Goal: Information Seeking & Learning: Compare options

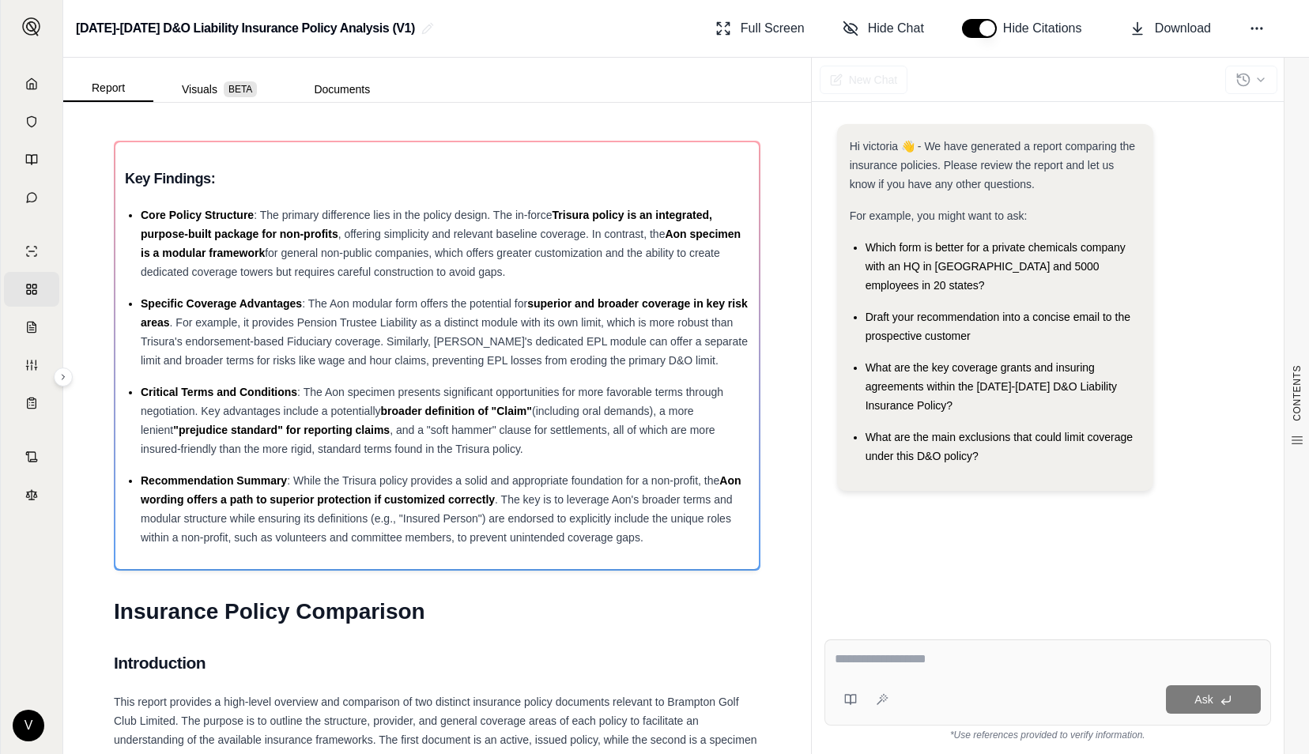
click at [856, 641] on div "Ask" at bounding box center [1048, 683] width 447 height 86
type textarea "**********"
click at [1232, 705] on icon at bounding box center [1226, 700] width 13 height 13
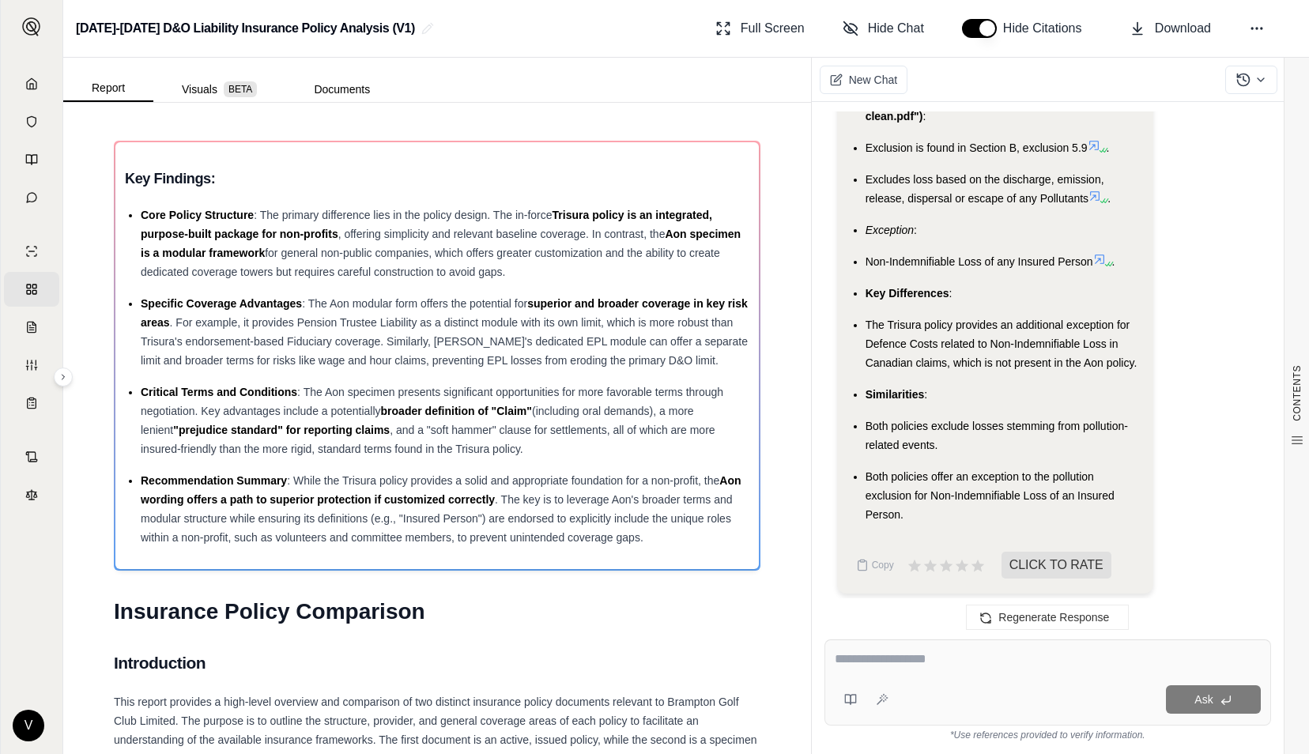
scroll to position [2529, 0]
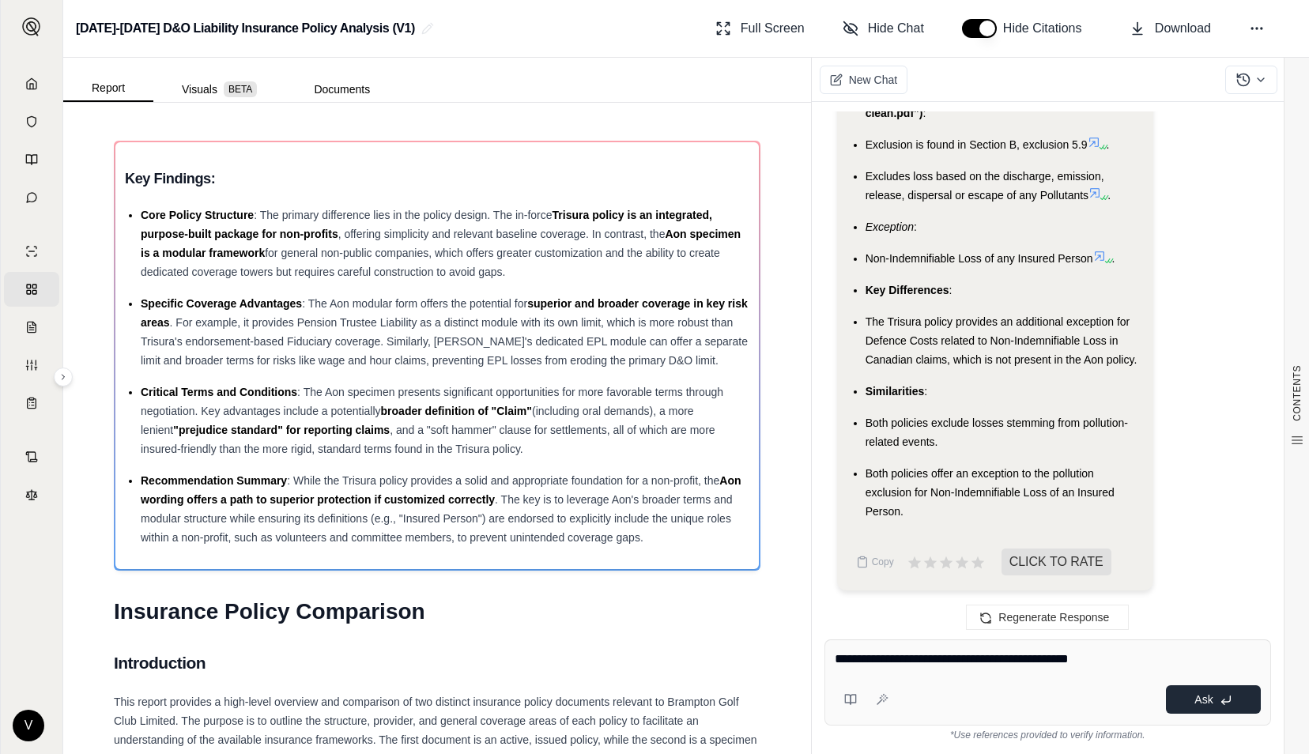
type textarea "**********"
click at [1222, 705] on icon at bounding box center [1226, 700] width 13 height 13
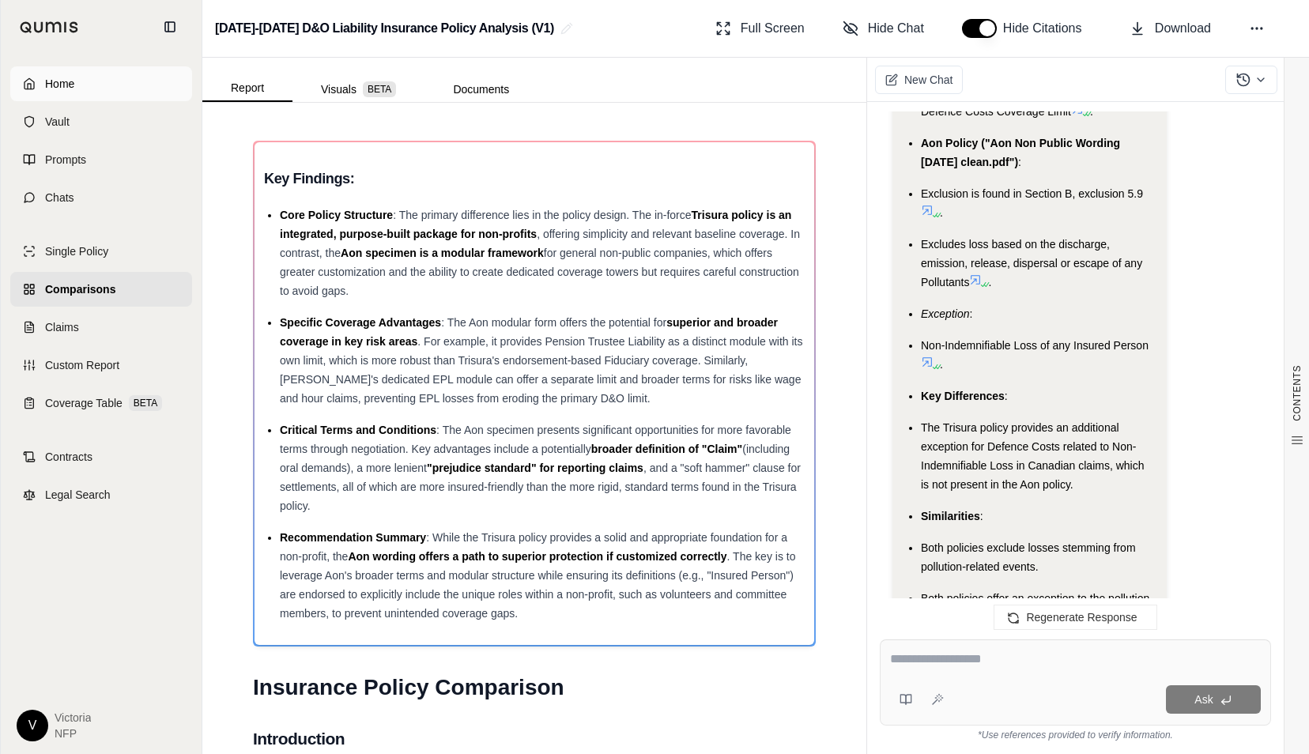
scroll to position [2707, 0]
click at [66, 92] on link "Home" at bounding box center [101, 83] width 182 height 35
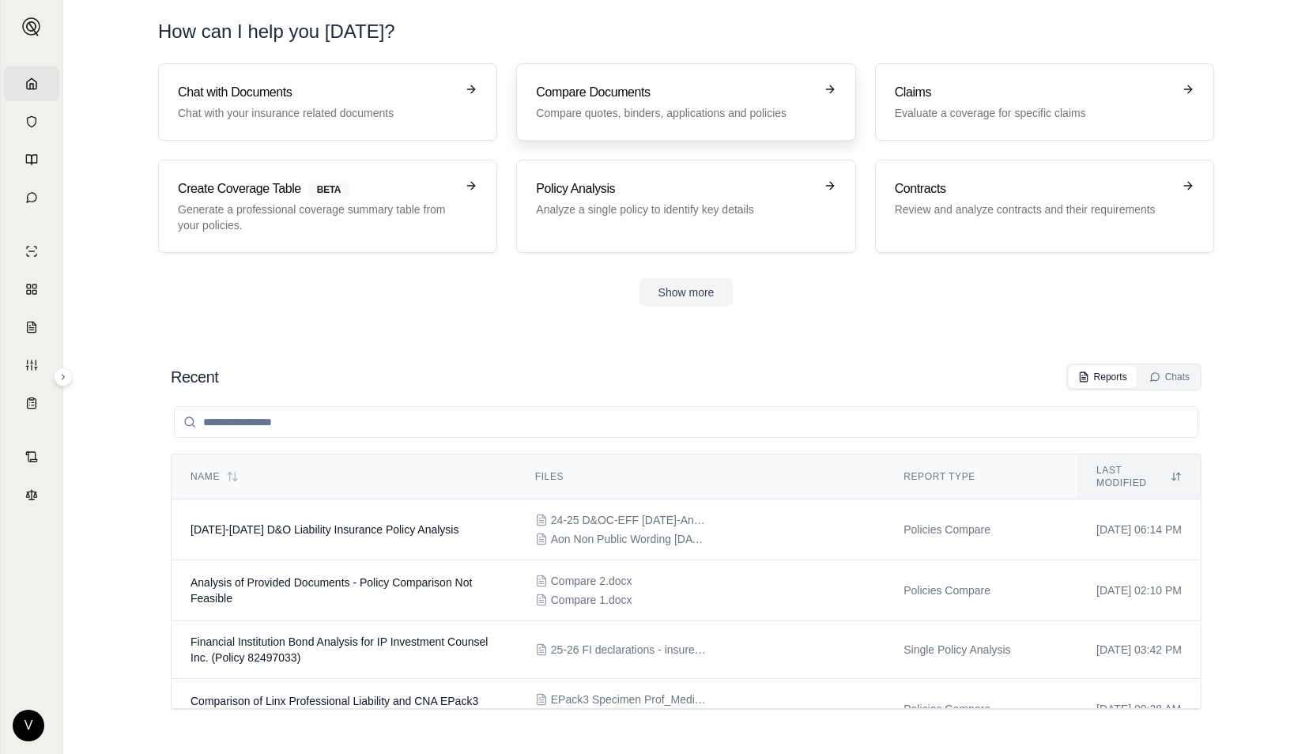
click at [565, 119] on p "Compare quotes, binders, applications and policies" at bounding box center [675, 113] width 278 height 16
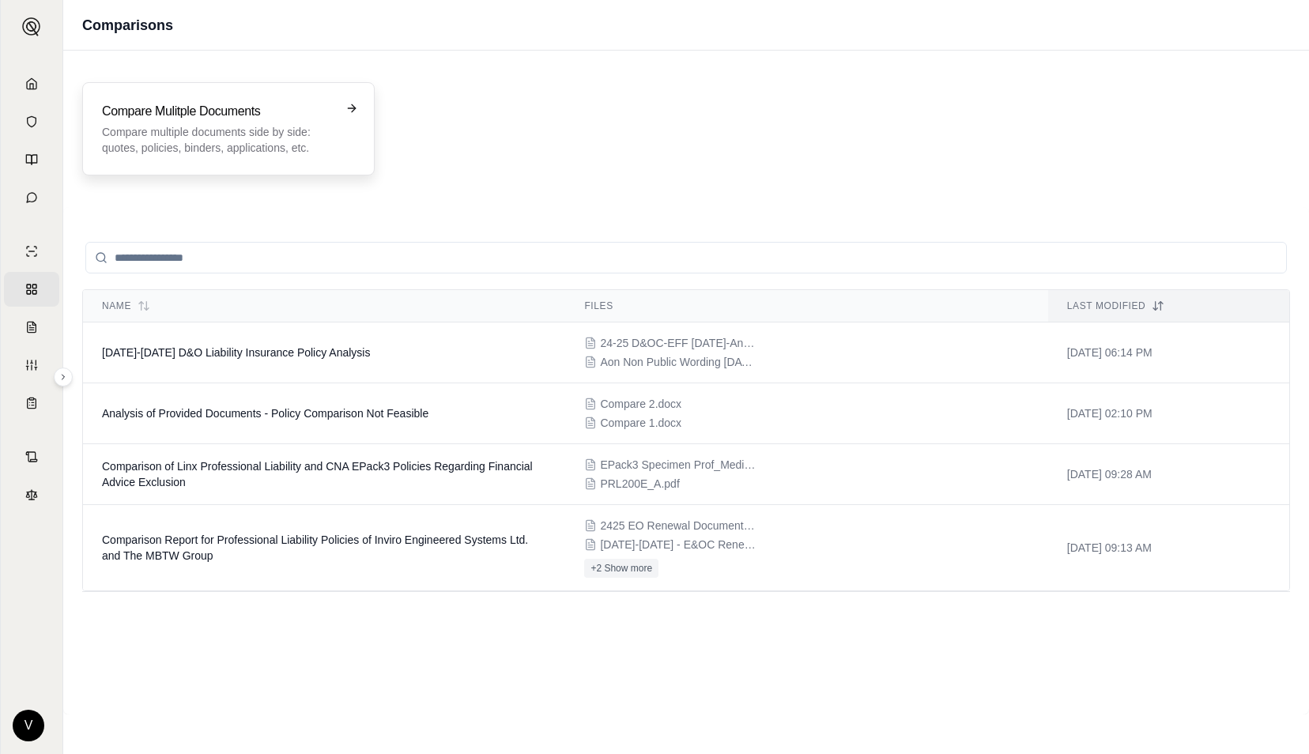
click at [352, 107] on icon at bounding box center [352, 108] width 13 height 13
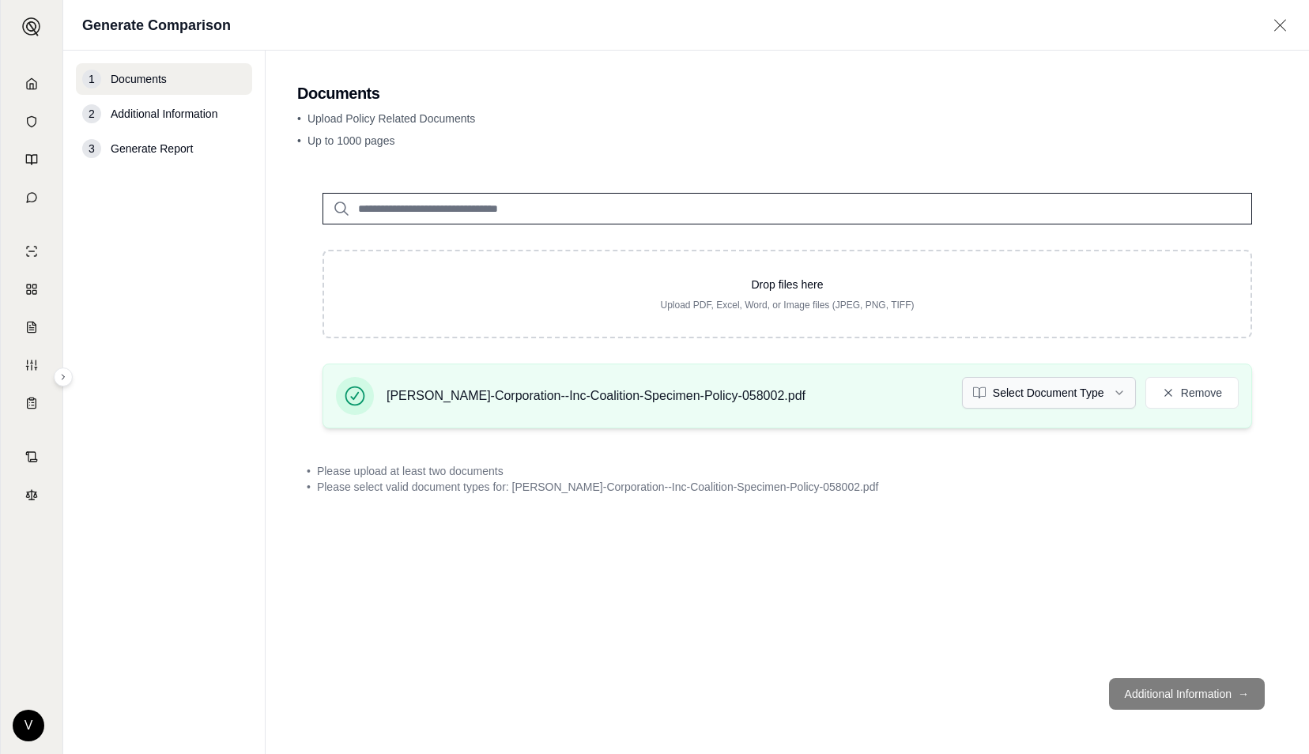
click at [1115, 387] on html "Home Vault Prompts Chats Single Policy Comparisons Claims Custom Report Coverag…" at bounding box center [654, 377] width 1309 height 754
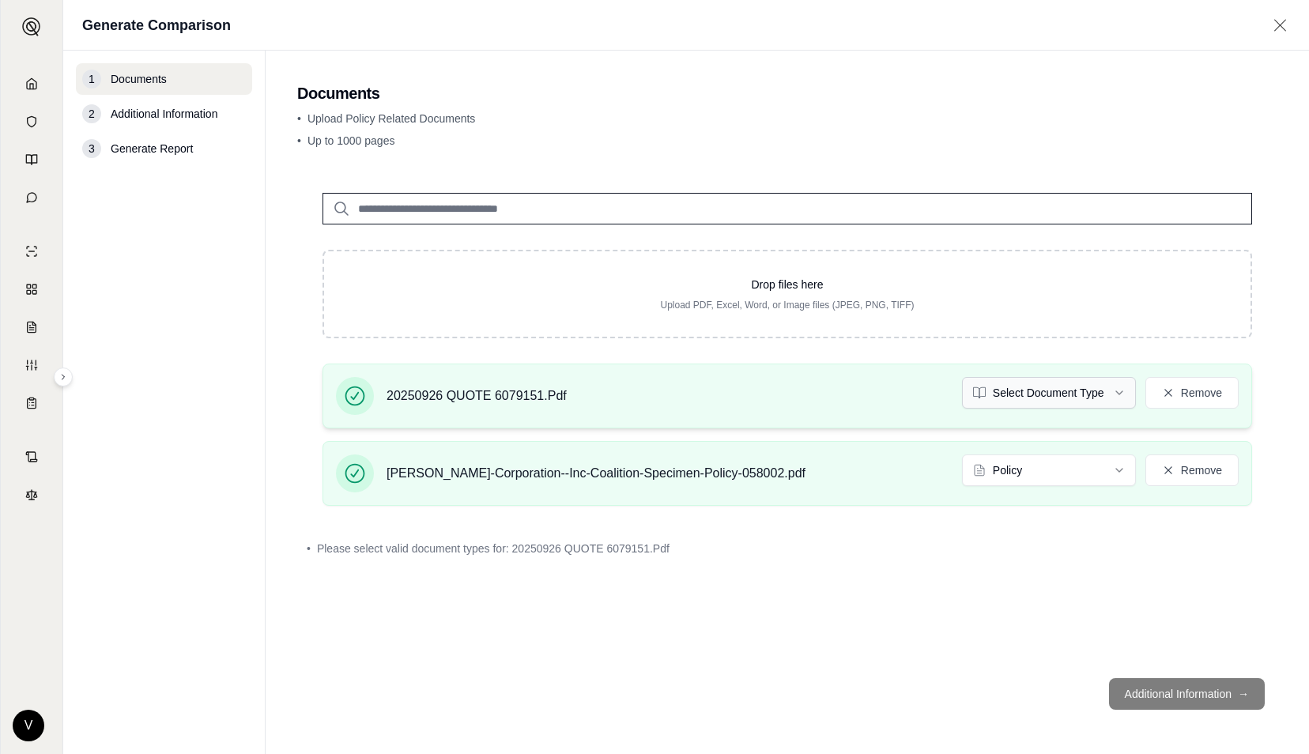
click at [1123, 401] on html "Home Vault Prompts Chats Single Policy Comparisons Claims Custom Report Coverag…" at bounding box center [654, 377] width 1309 height 754
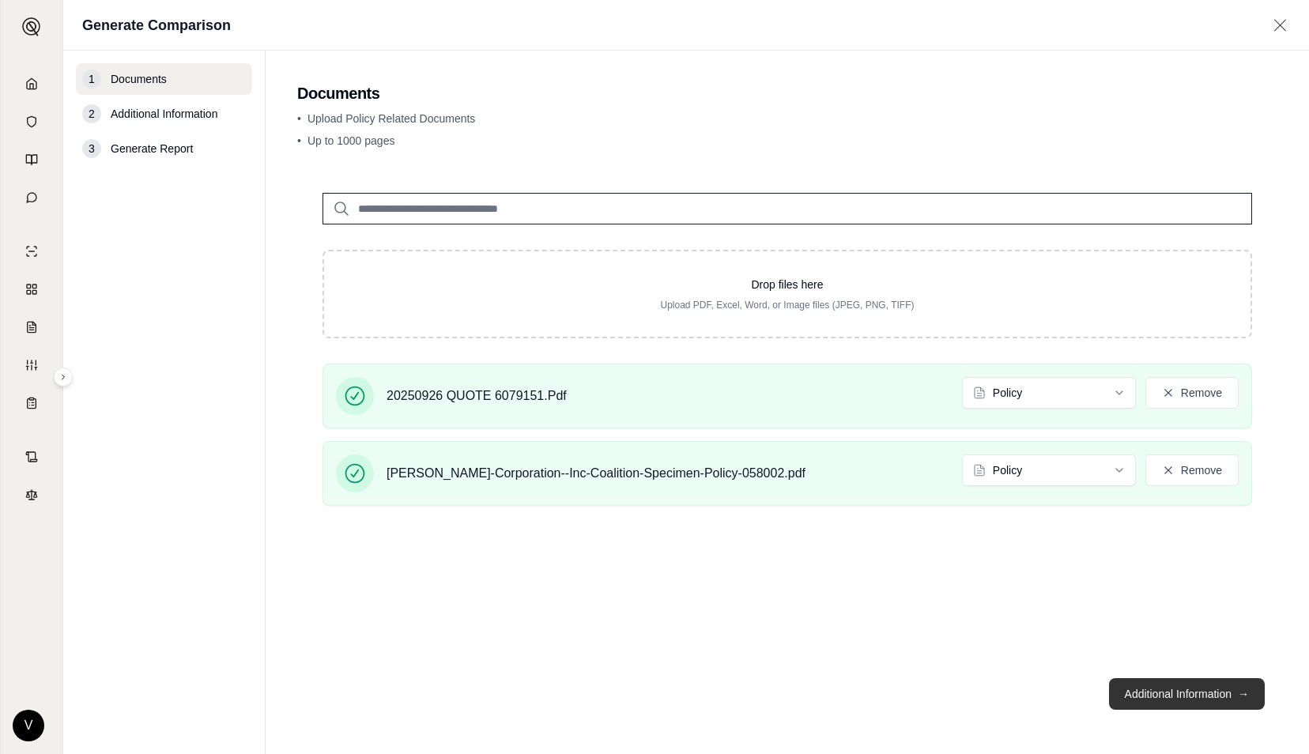
click at [1143, 688] on button "Additional Information →" at bounding box center [1187, 694] width 156 height 32
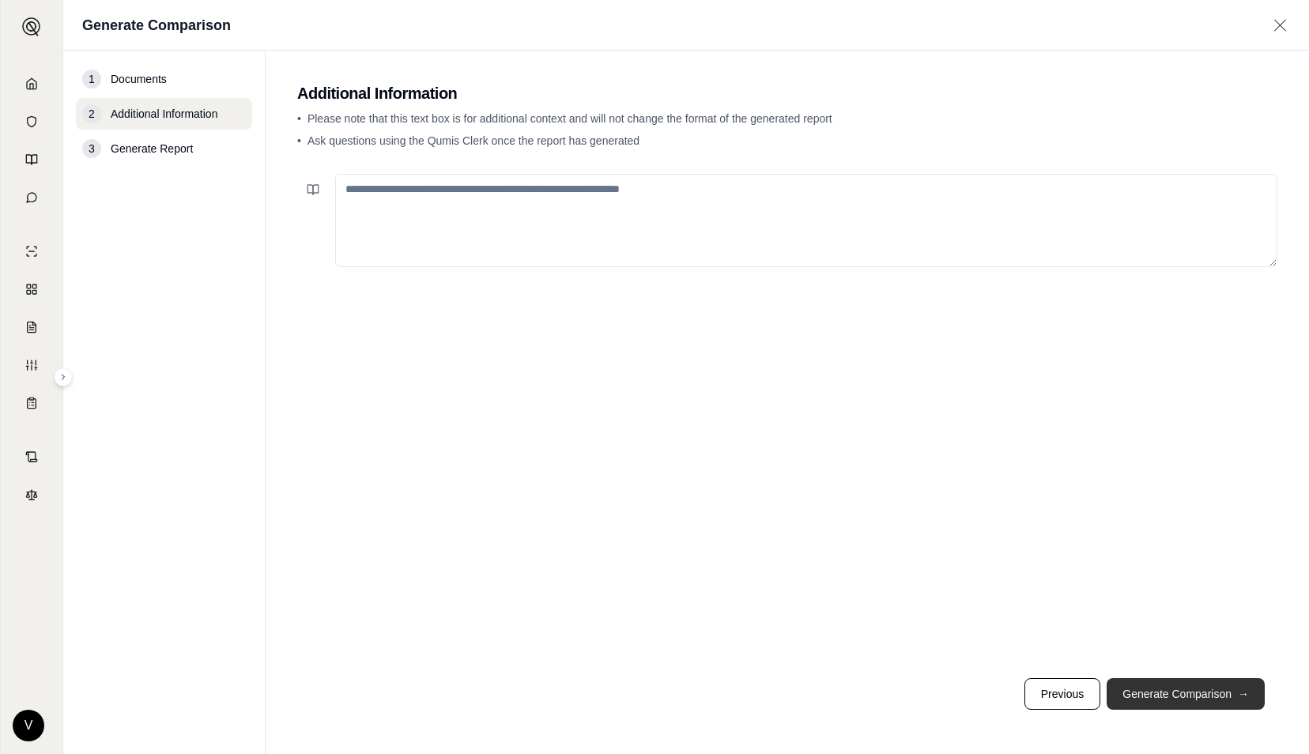
click at [1203, 701] on button "Generate Comparison →" at bounding box center [1186, 694] width 158 height 32
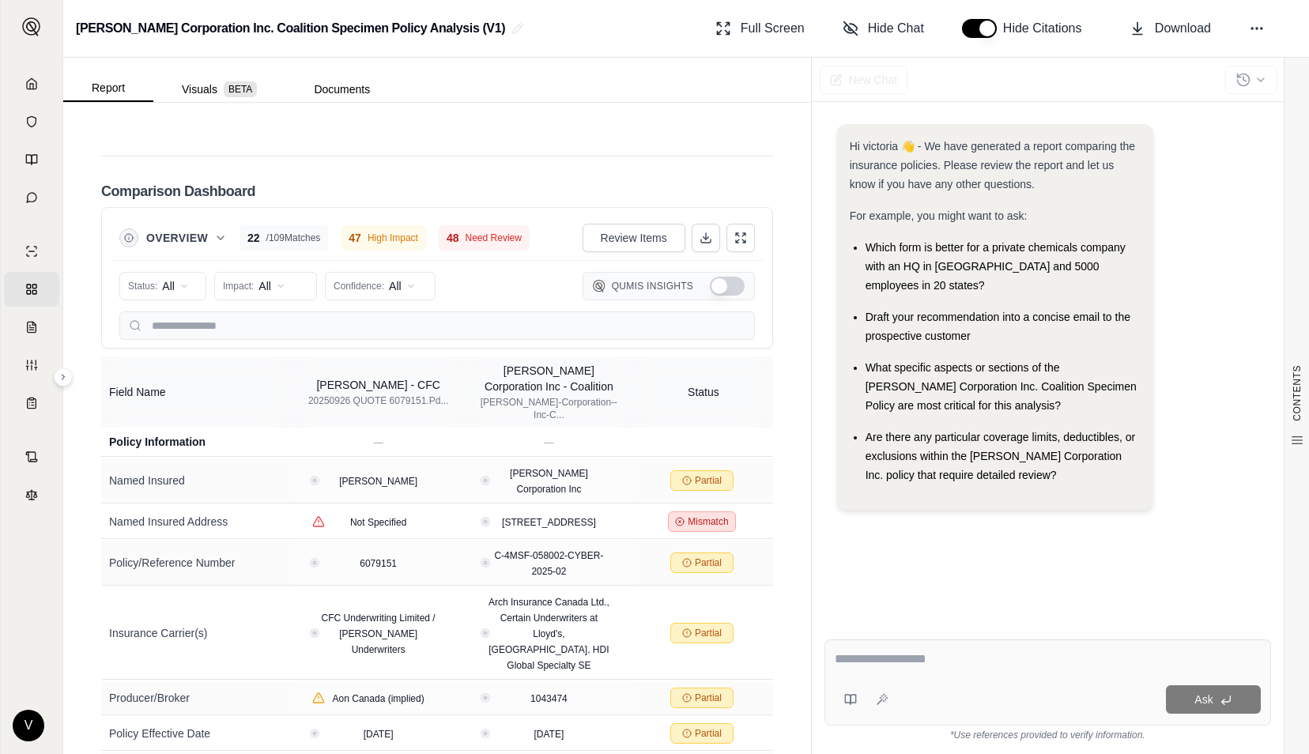
scroll to position [3905, 0]
click at [713, 295] on button "Show Qumis Insights" at bounding box center [727, 285] width 35 height 19
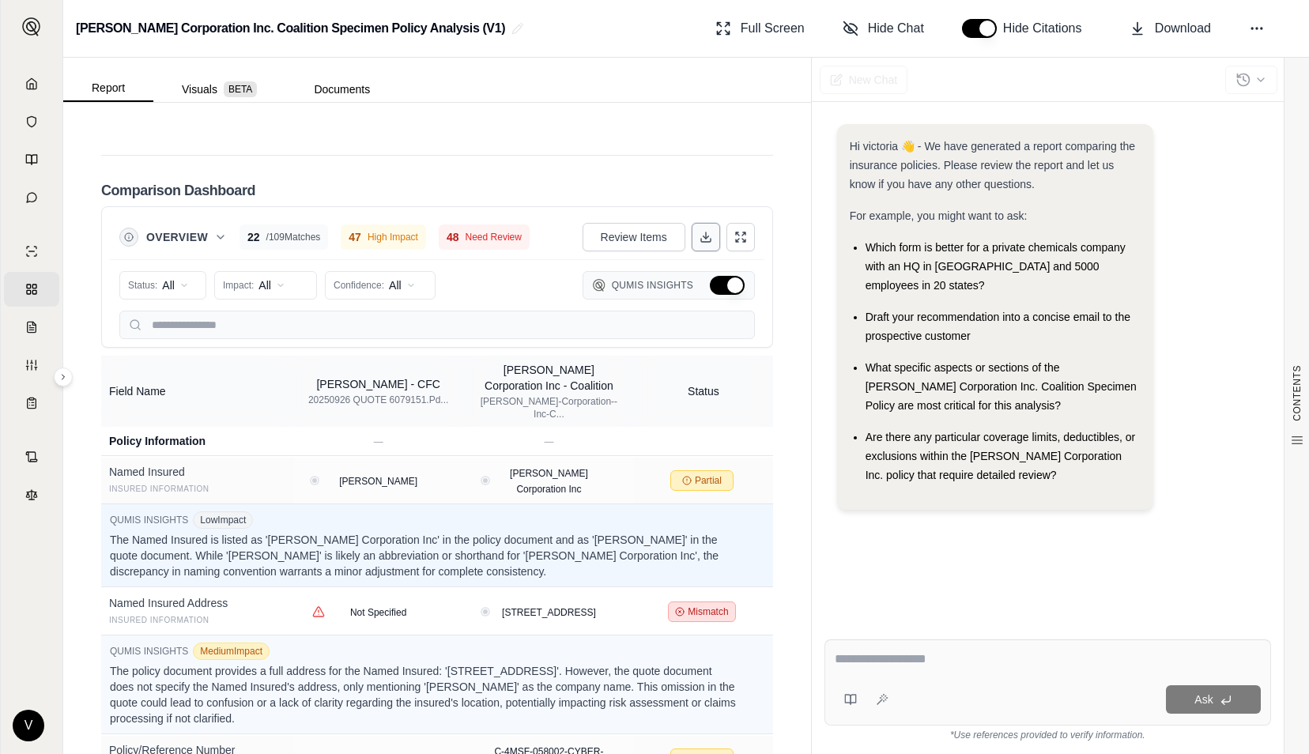
click at [692, 251] on button at bounding box center [706, 237] width 28 height 28
